Goal: Navigation & Orientation: Find specific page/section

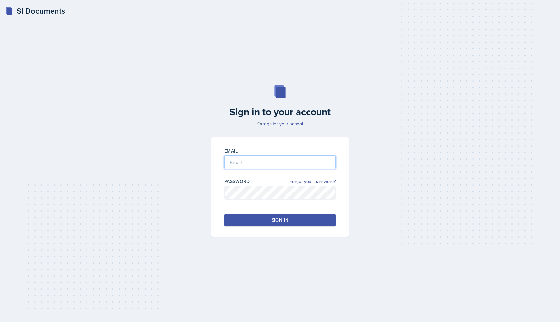
type input "[EMAIL_ADDRESS][DOMAIN_NAME]"
click at [285, 222] on div "Sign in" at bounding box center [280, 220] width 17 height 6
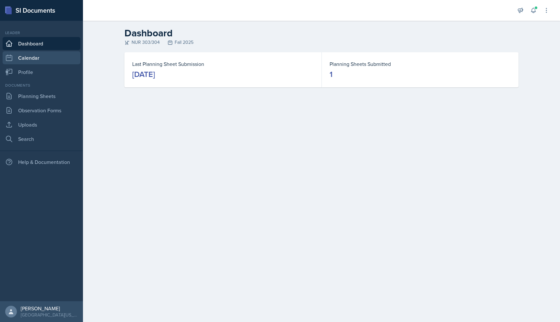
click at [36, 57] on link "Calendar" at bounding box center [42, 57] width 78 height 13
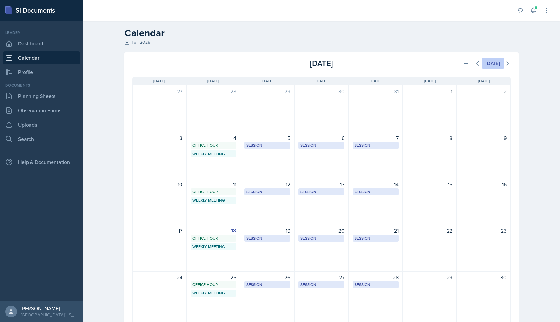
click at [497, 66] on div "[DATE]" at bounding box center [493, 63] width 14 height 5
click at [496, 65] on div "[DATE]" at bounding box center [493, 63] width 14 height 5
click at [507, 64] on icon at bounding box center [508, 63] width 6 height 6
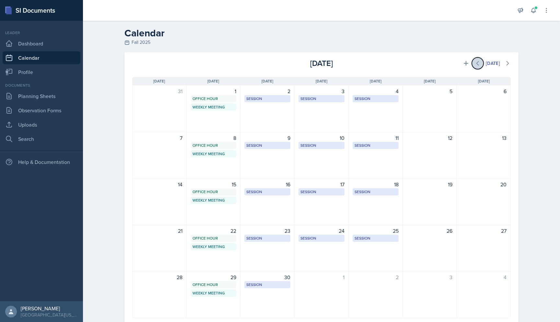
click at [478, 64] on icon at bounding box center [478, 63] width 6 height 6
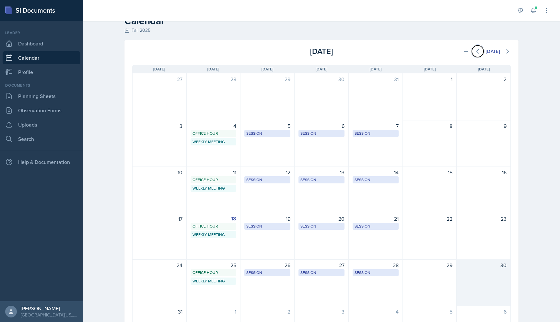
scroll to position [66, 0]
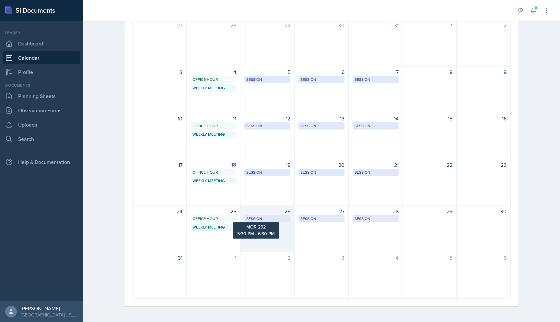
click at [270, 219] on div "Session" at bounding box center [267, 219] width 42 height 6
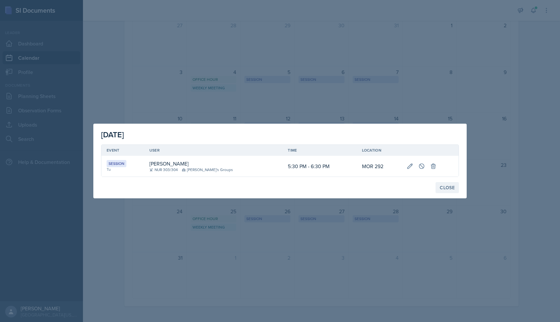
click at [445, 186] on div "Close" at bounding box center [447, 187] width 15 height 5
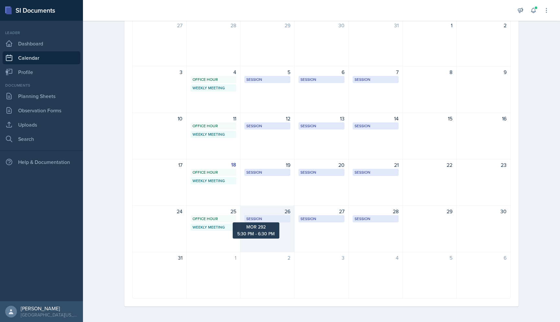
click at [270, 218] on div "Session" at bounding box center [267, 219] width 42 height 6
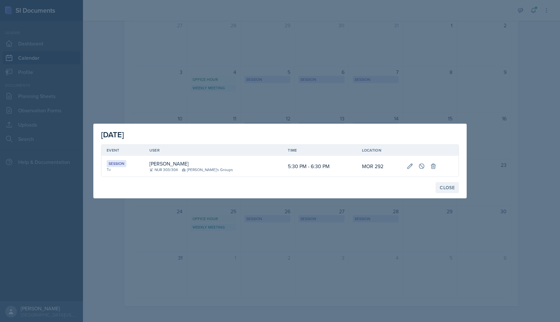
click at [448, 189] on div "Close" at bounding box center [447, 187] width 15 height 5
